Goal: Navigation & Orientation: Find specific page/section

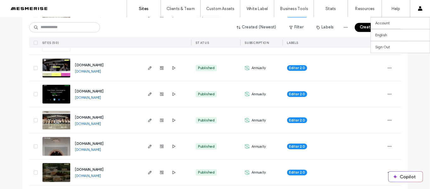
scroll to position [151, 0]
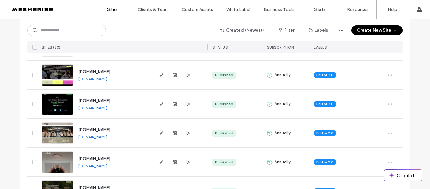
drag, startPoint x: 537, startPoint y: 1, endPoint x: 256, endPoint y: 113, distance: 302.9
click at [256, 113] on div "Published" at bounding box center [235, 103] width 54 height 29
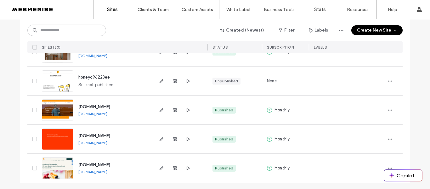
scroll to position [1392, 0]
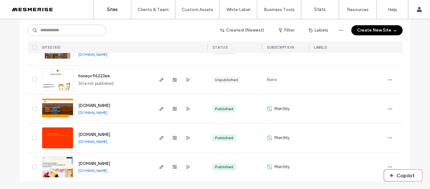
click at [60, 168] on img at bounding box center [57, 177] width 31 height 43
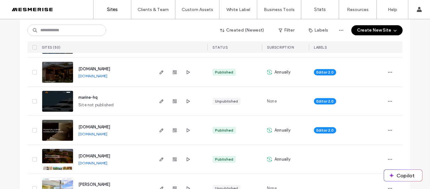
scroll to position [443, 0]
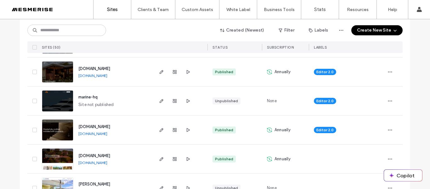
click at [84, 97] on span "marine-hq" at bounding box center [87, 96] width 19 height 5
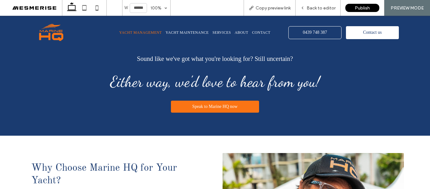
scroll to position [1536, 0]
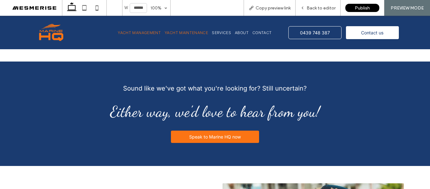
click at [196, 34] on span "Yacht Maintenance" at bounding box center [186, 32] width 43 height 5
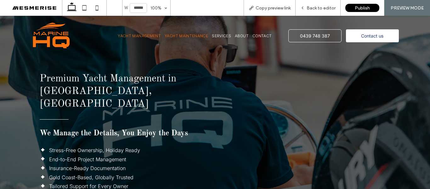
click at [182, 35] on span "Yacht Maintenance" at bounding box center [186, 35] width 43 height 5
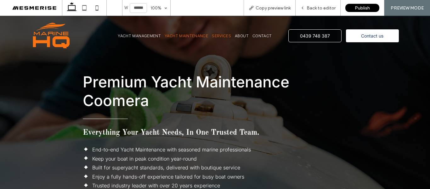
click at [219, 34] on span "Services" at bounding box center [221, 35] width 19 height 5
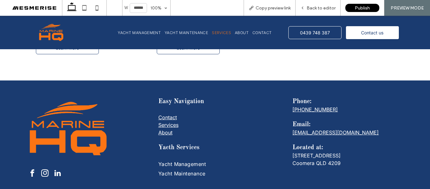
scroll to position [316, 0]
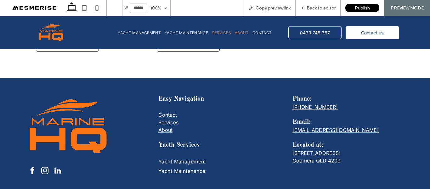
click at [241, 32] on span "About" at bounding box center [242, 32] width 14 height 5
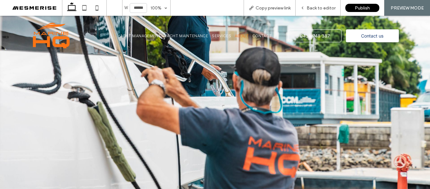
click at [19, 7] on span at bounding box center [33, 8] width 57 height 13
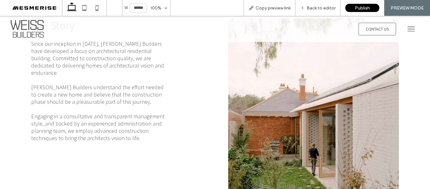
click at [74, 7] on icon at bounding box center [72, 8] width 13 height 13
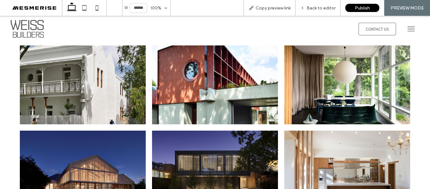
scroll to position [900, 0]
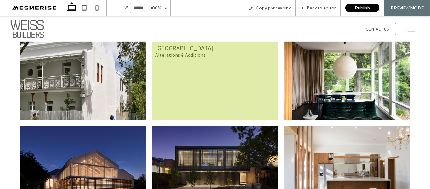
click at [178, 84] on link at bounding box center [215, 80] width 126 height 79
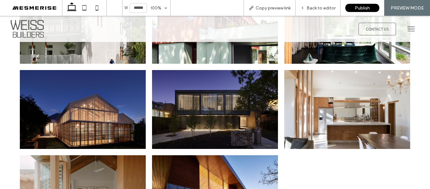
scroll to position [310, 0]
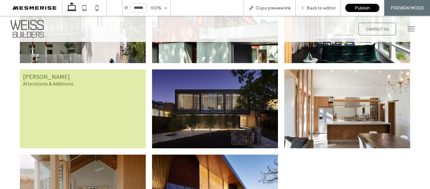
click at [87, 104] on link at bounding box center [83, 108] width 126 height 79
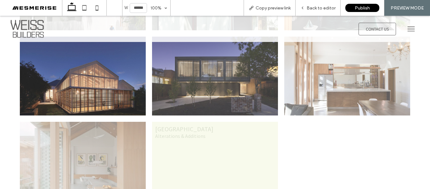
scroll to position [300, 0]
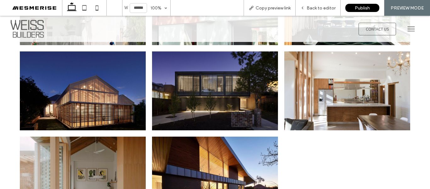
click at [37, 11] on span at bounding box center [33, 8] width 57 height 13
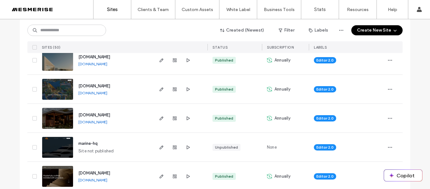
scroll to position [398, 0]
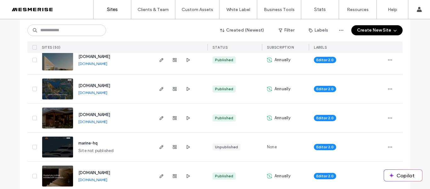
click at [44, 124] on img at bounding box center [57, 128] width 31 height 43
